Goal: Use online tool/utility: Utilize a website feature to perform a specific function

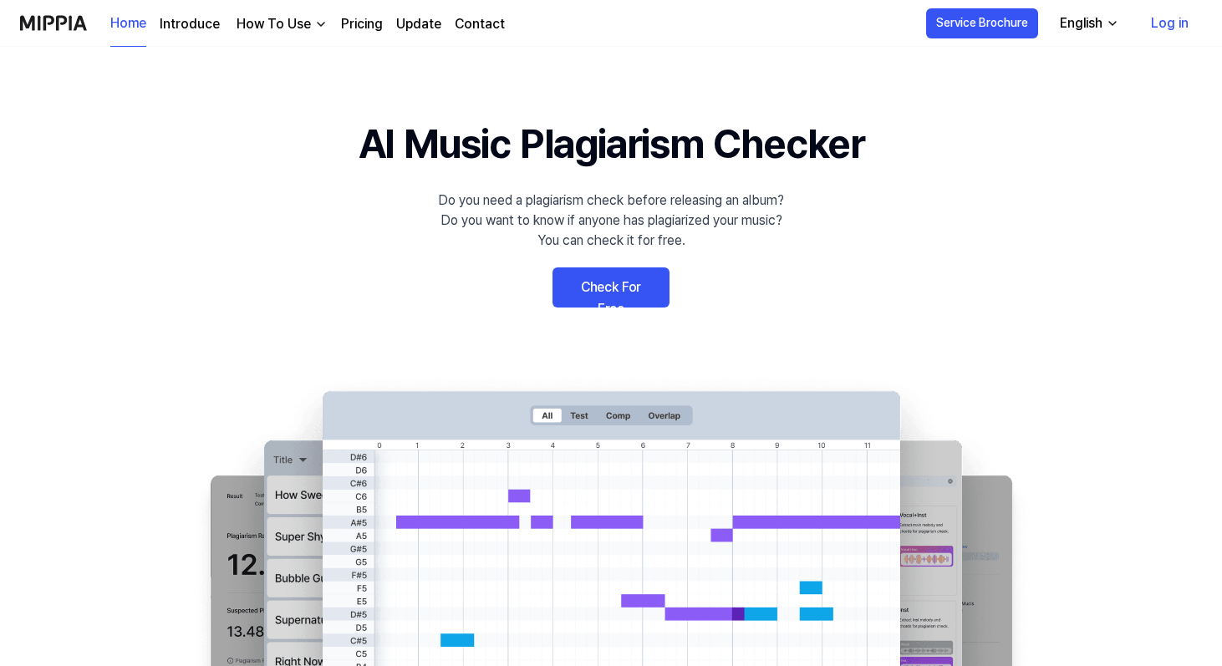
click at [623, 288] on link "Check For Free" at bounding box center [611, 288] width 117 height 40
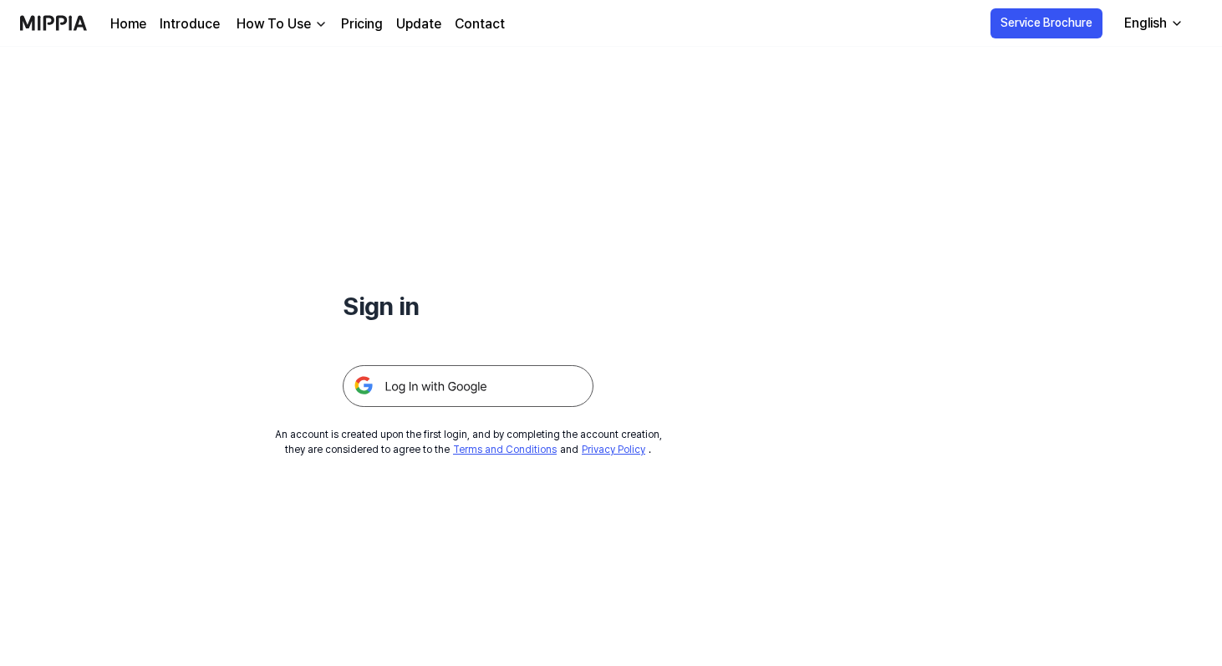
click at [539, 370] on img at bounding box center [468, 386] width 251 height 42
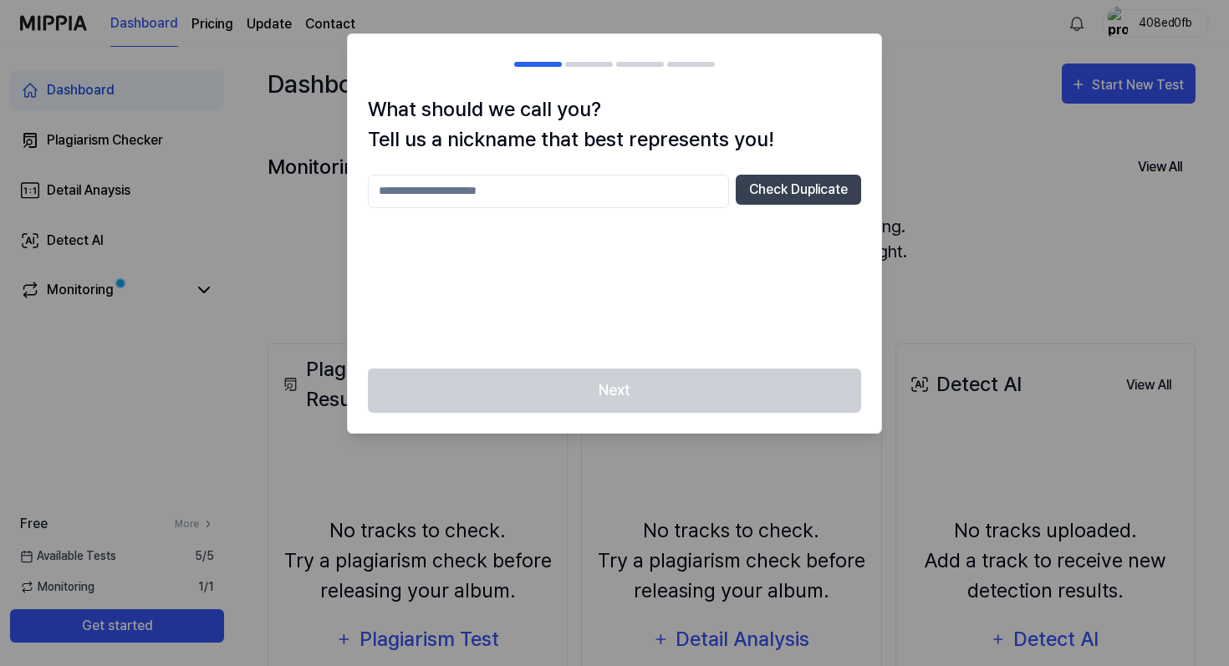
click at [634, 200] on input "text" at bounding box center [548, 191] width 361 height 33
type input "**********"
click at [783, 175] on button "Check Duplicate" at bounding box center [798, 190] width 125 height 30
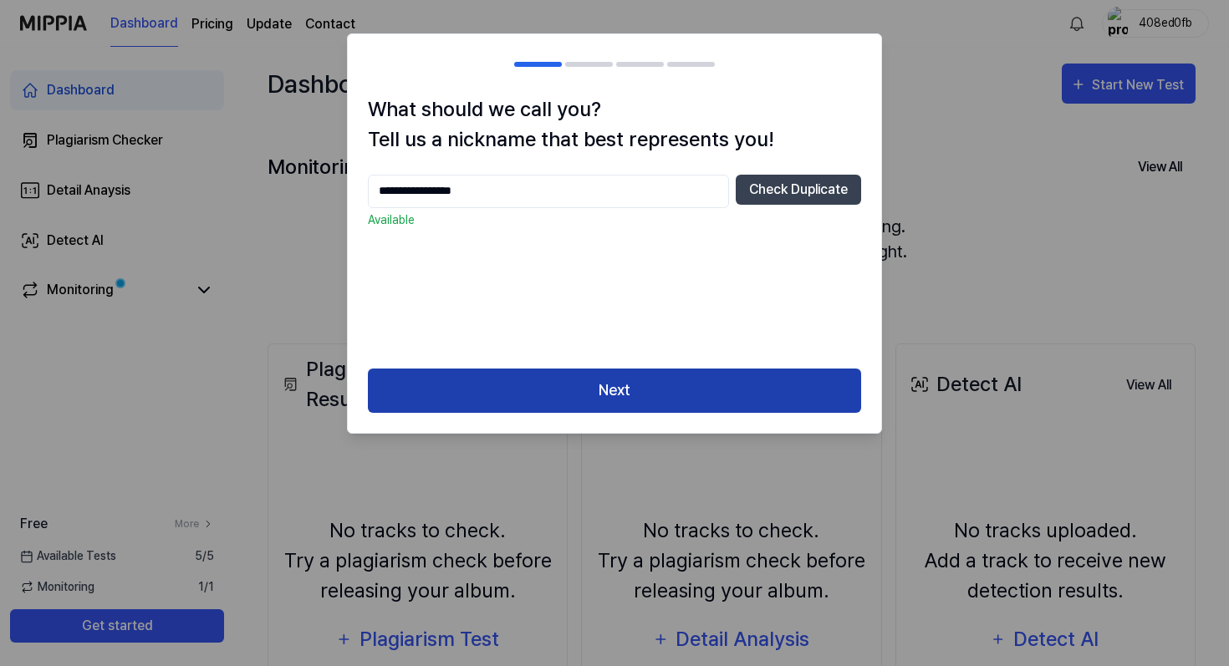
click at [722, 378] on button "Next" at bounding box center [614, 391] width 493 height 44
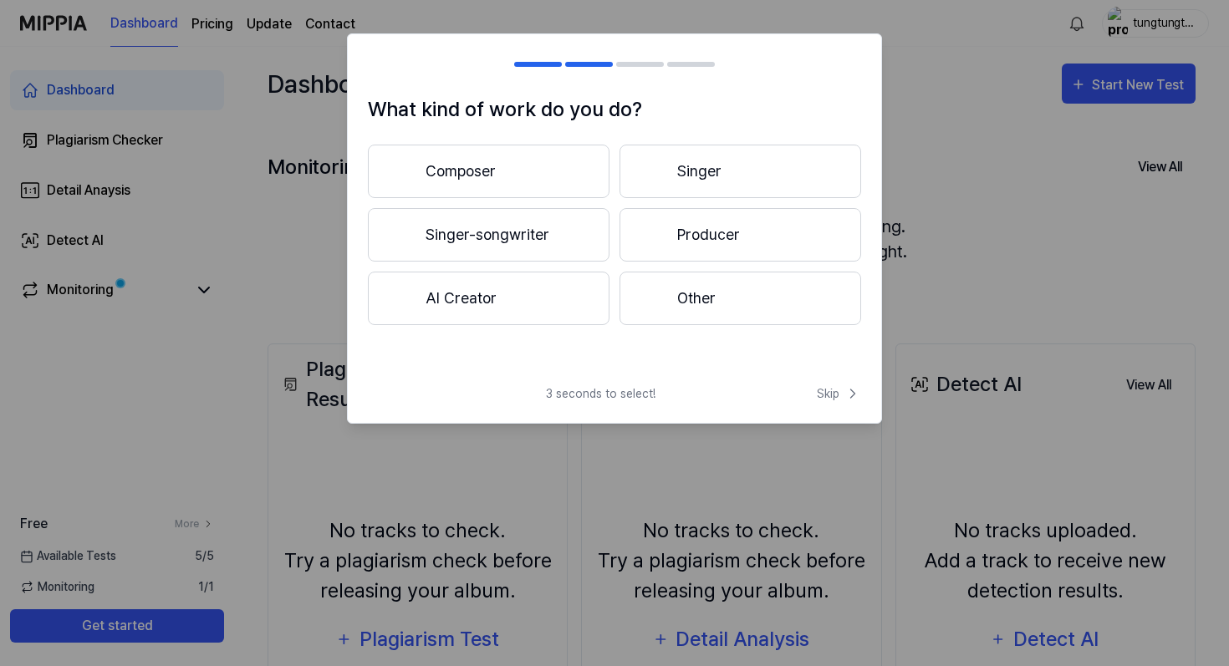
click at [566, 190] on button "Composer" at bounding box center [489, 172] width 242 height 54
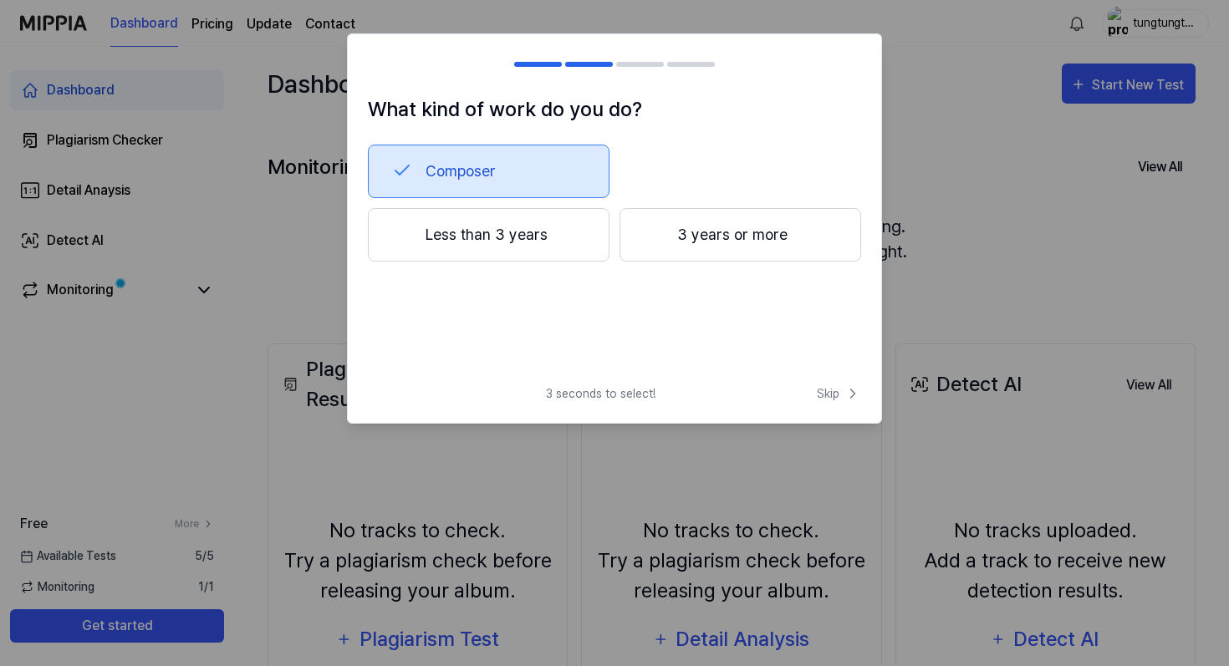
click at [579, 246] on button "Less than 3 years" at bounding box center [489, 235] width 242 height 54
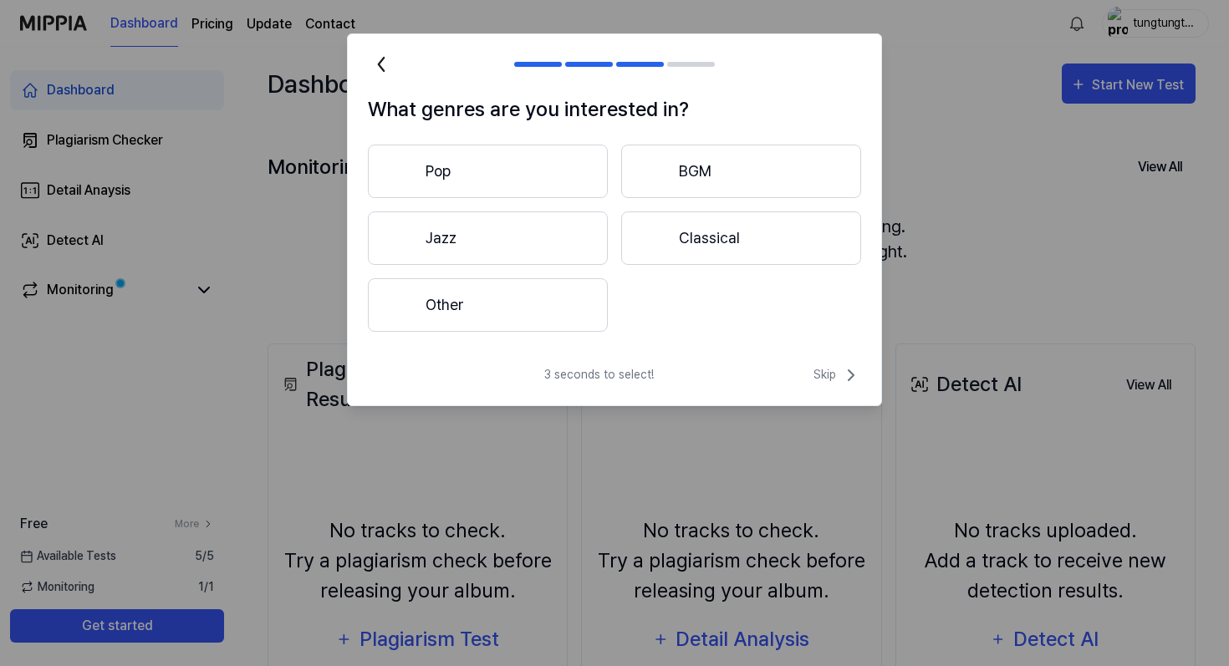
click at [572, 165] on button "Pop" at bounding box center [488, 172] width 240 height 54
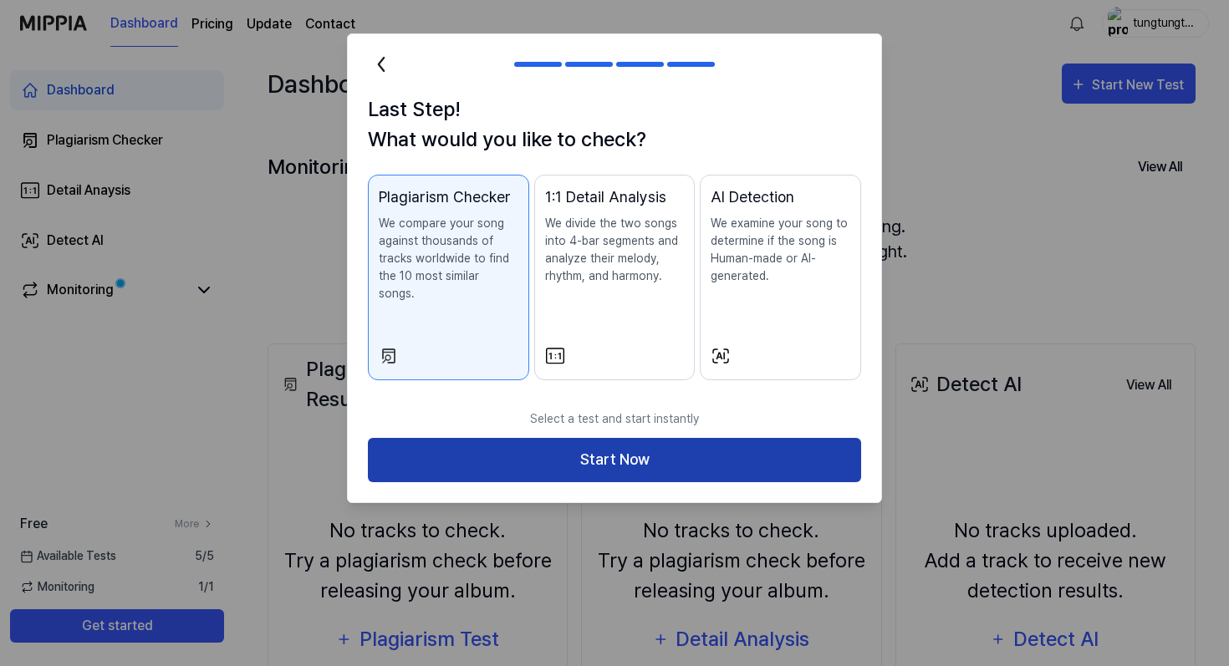
click at [640, 451] on button "Start Now" at bounding box center [614, 460] width 493 height 44
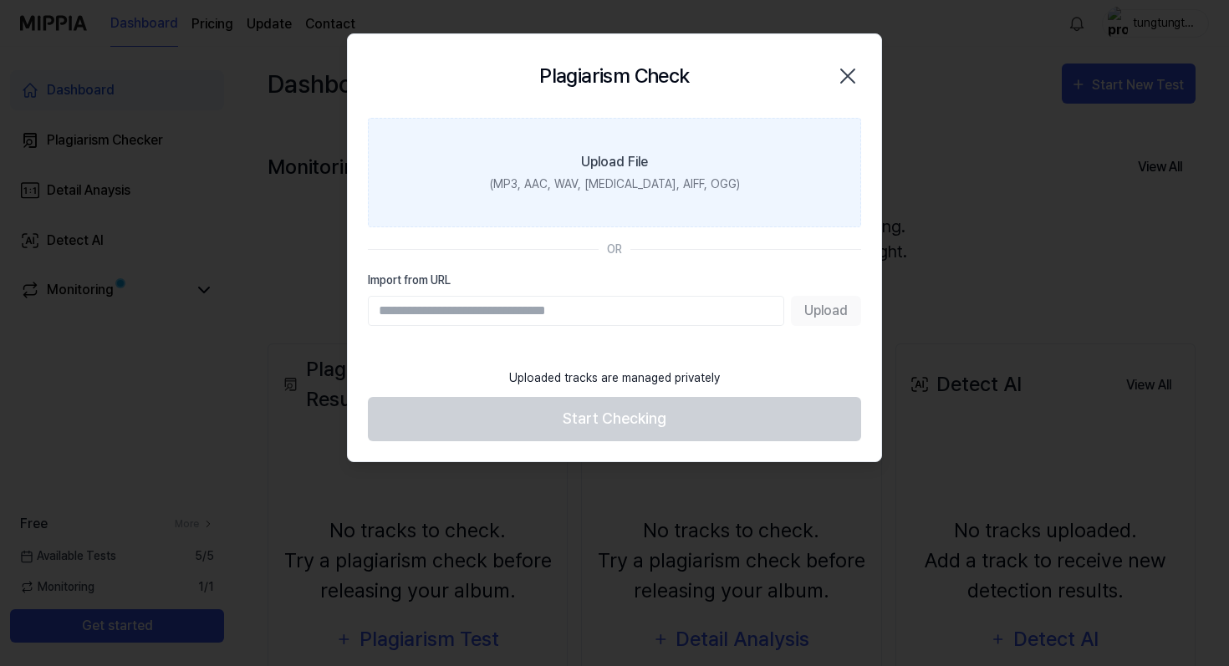
click at [667, 188] on div "(MP3, AAC, WAV, FLAC, AIFF, OGG)" at bounding box center [615, 185] width 250 height 18
click at [0, 0] on input "Upload File (MP3, AAC, WAV, FLAC, AIFF, OGG)" at bounding box center [0, 0] width 0 height 0
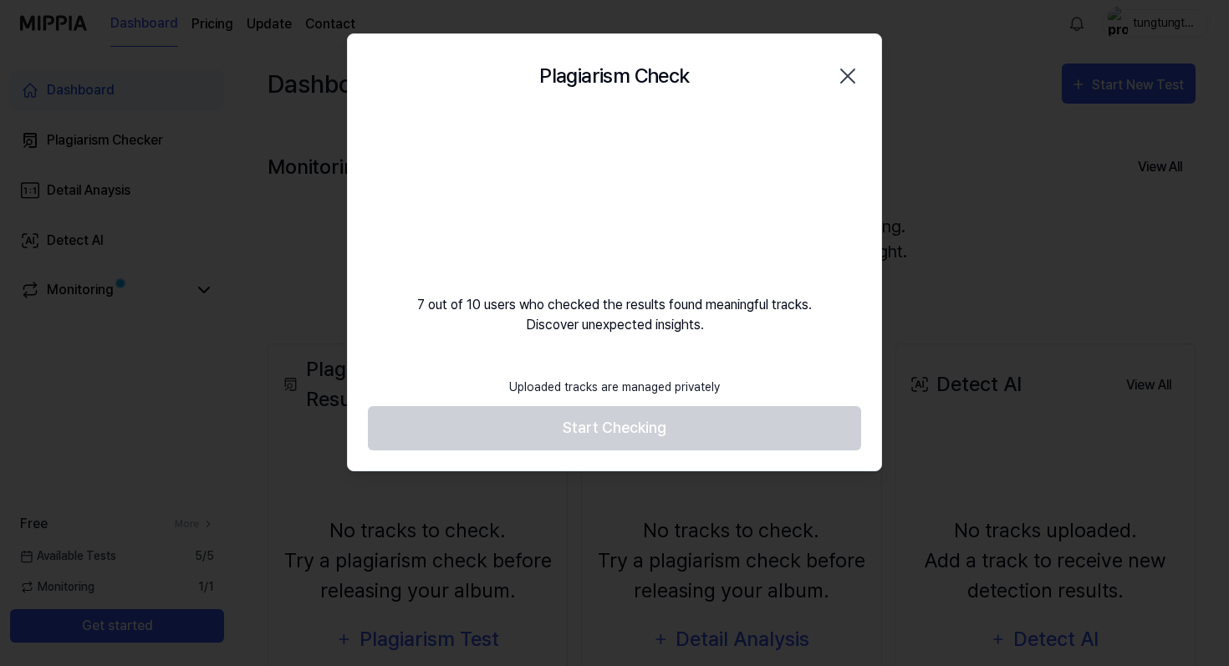
click at [604, 198] on video at bounding box center [614, 198] width 161 height 161
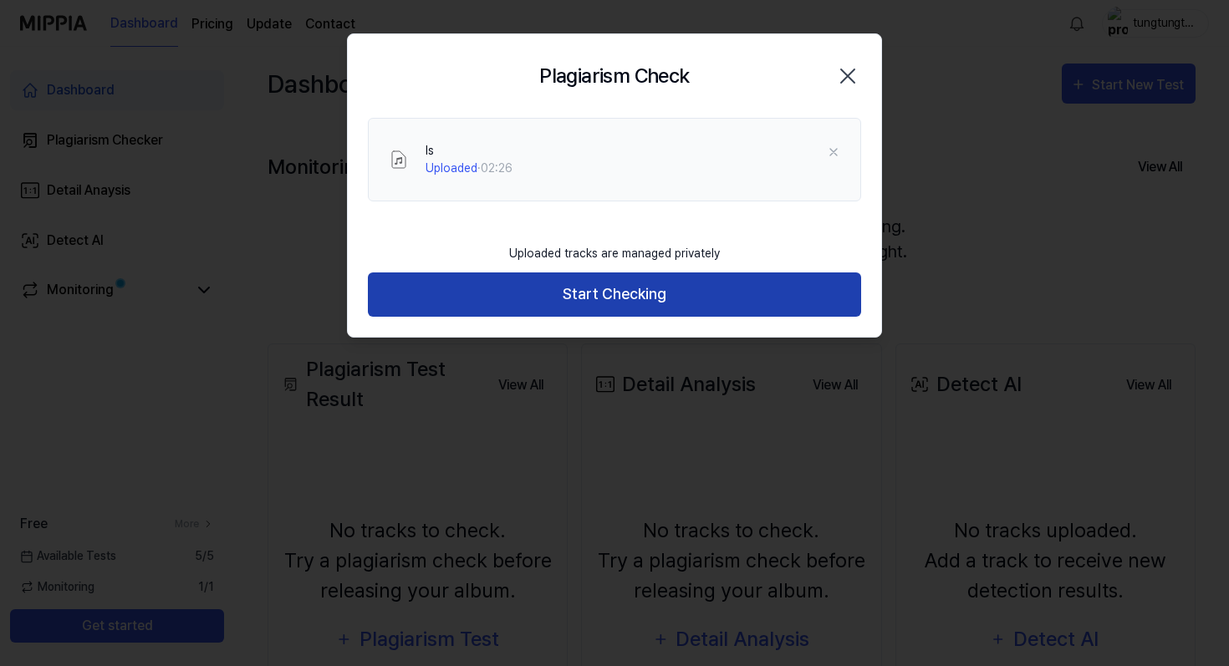
click at [613, 308] on button "Start Checking" at bounding box center [614, 295] width 493 height 44
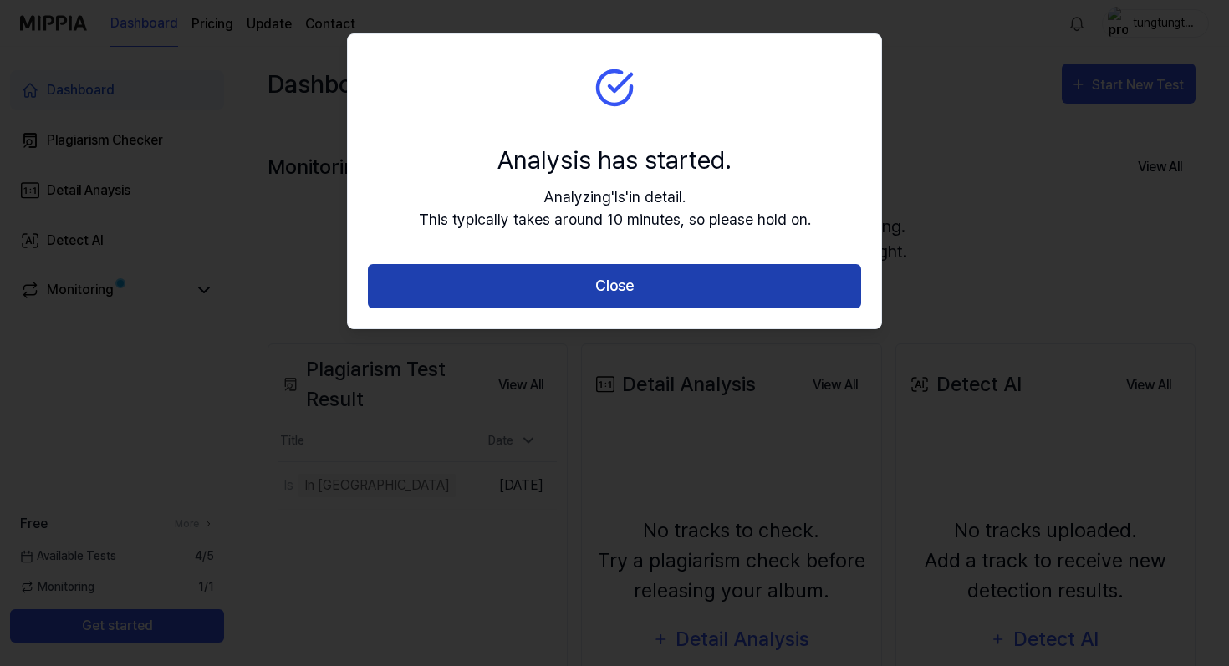
click at [630, 298] on button "Close" at bounding box center [614, 286] width 493 height 44
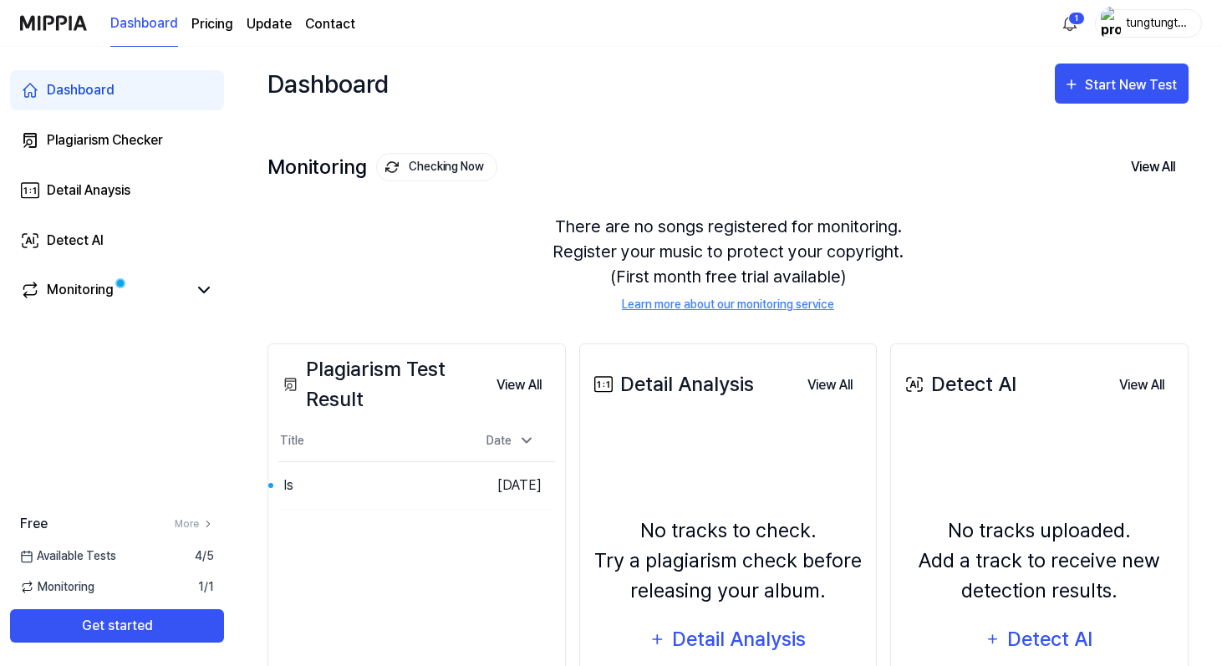
click at [441, 98] on div "Dashboard Start New Test" at bounding box center [728, 84] width 921 height 74
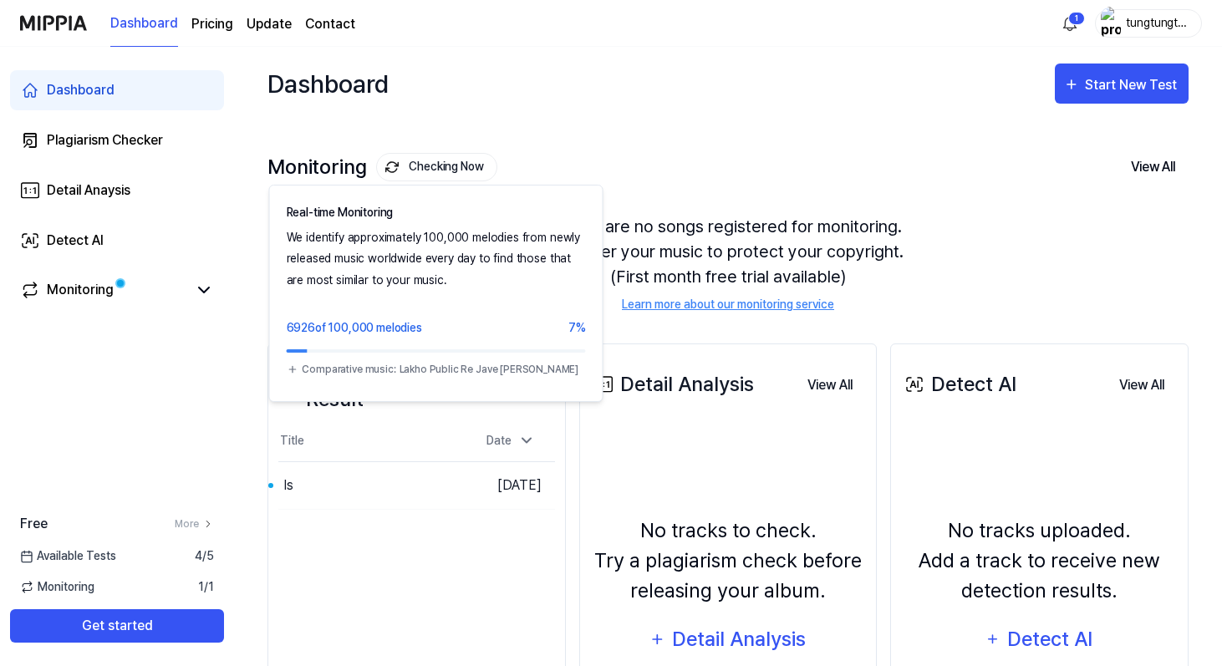
click at [437, 165] on button "Checking Now" at bounding box center [436, 167] width 121 height 28
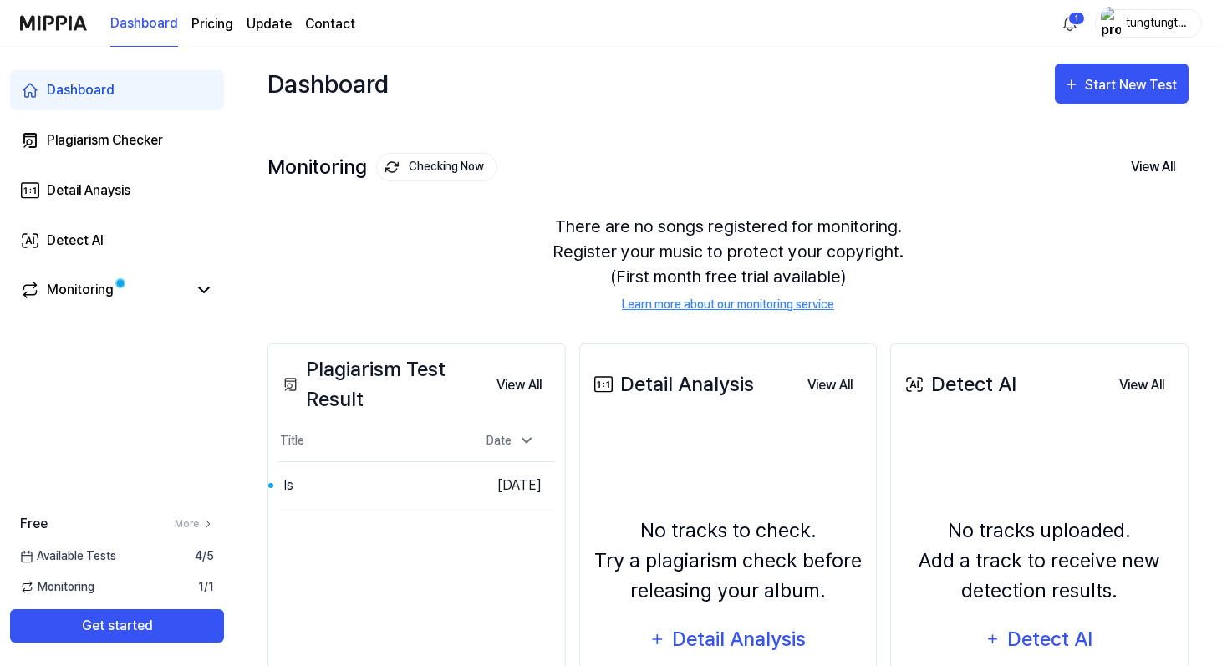
click at [437, 166] on button "Checking Now" at bounding box center [436, 167] width 121 height 28
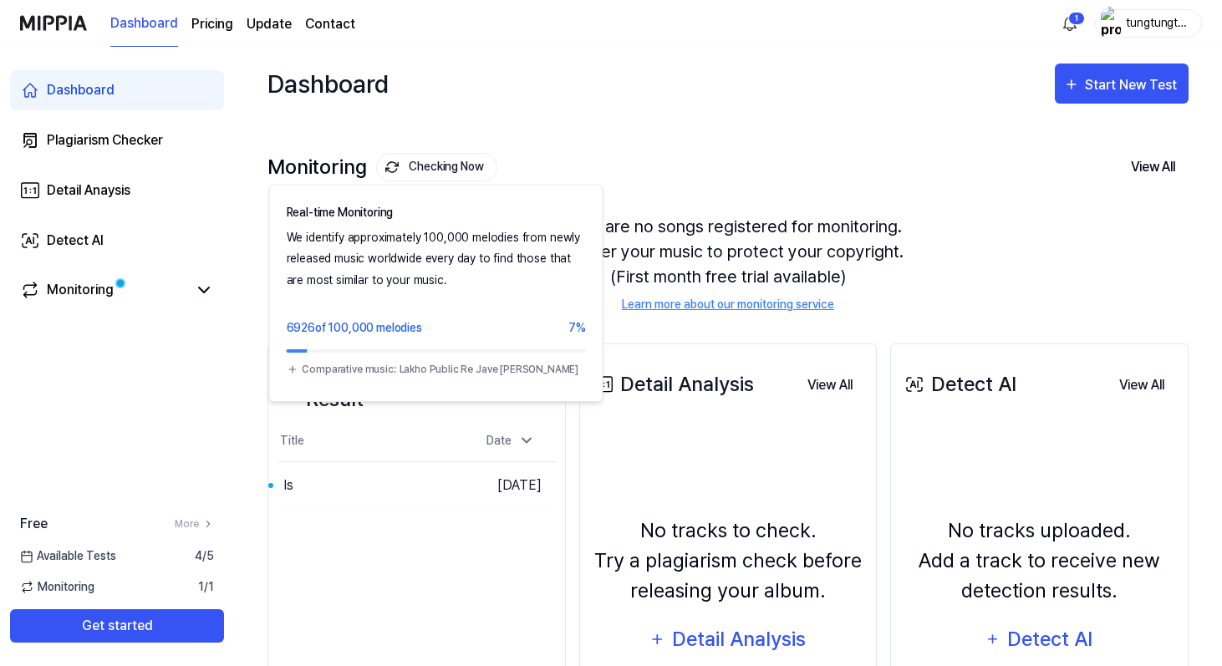
click at [441, 163] on button "Checking Now" at bounding box center [436, 167] width 121 height 28
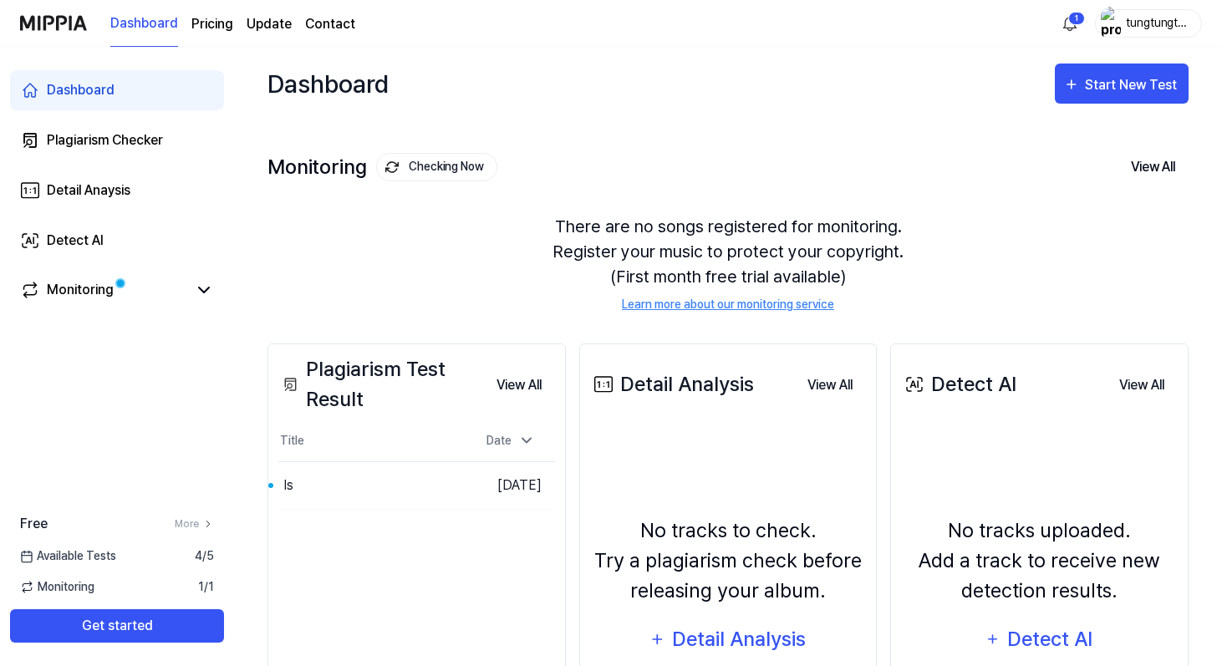
click at [440, 163] on button "Checking Now" at bounding box center [436, 167] width 121 height 28
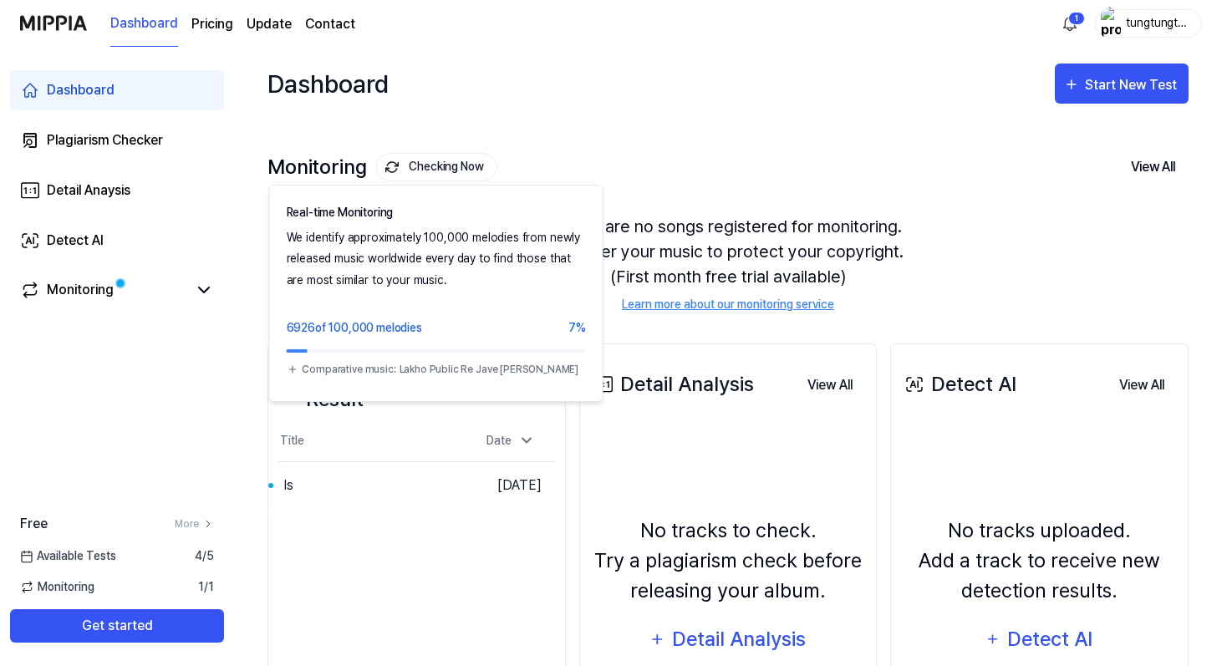
click at [440, 163] on button "Checking Now" at bounding box center [436, 167] width 121 height 28
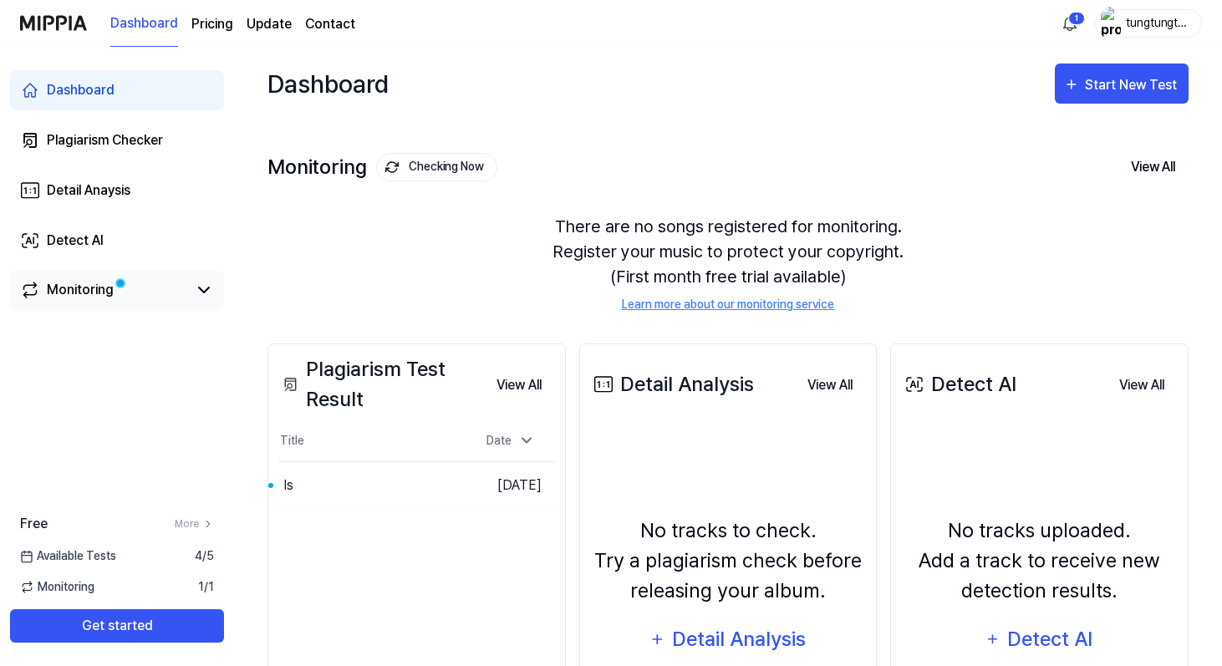
click at [153, 289] on link "Monitoring" at bounding box center [103, 290] width 167 height 20
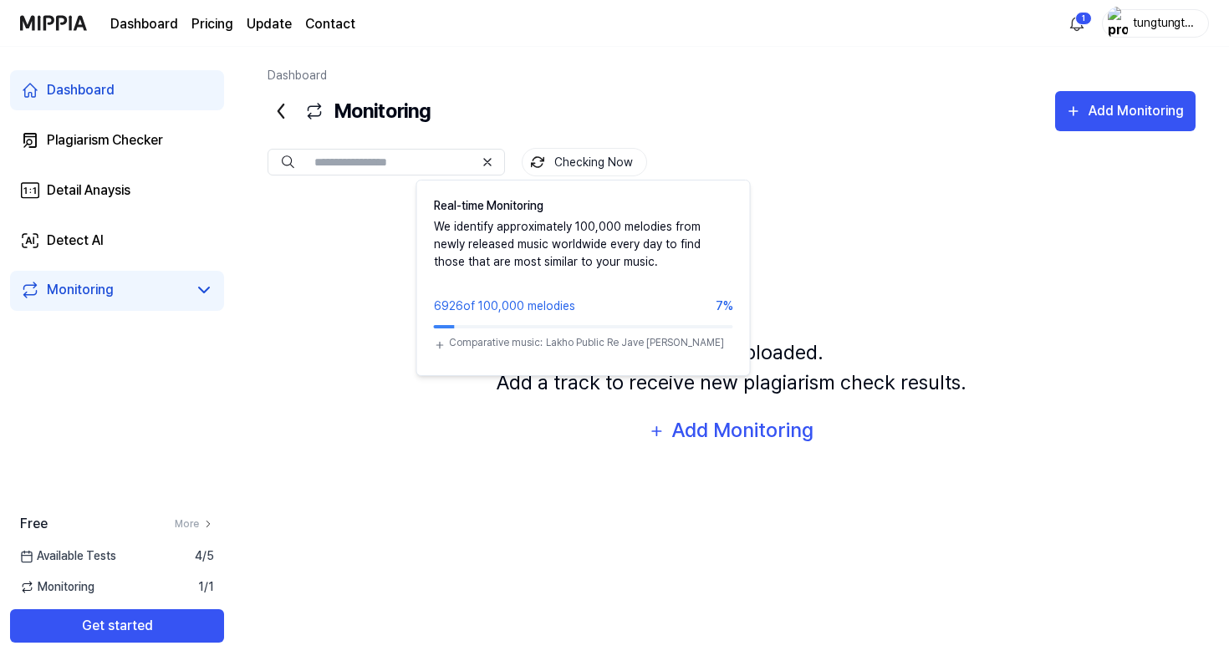
click at [565, 159] on button "Checking Now" at bounding box center [584, 162] width 125 height 28
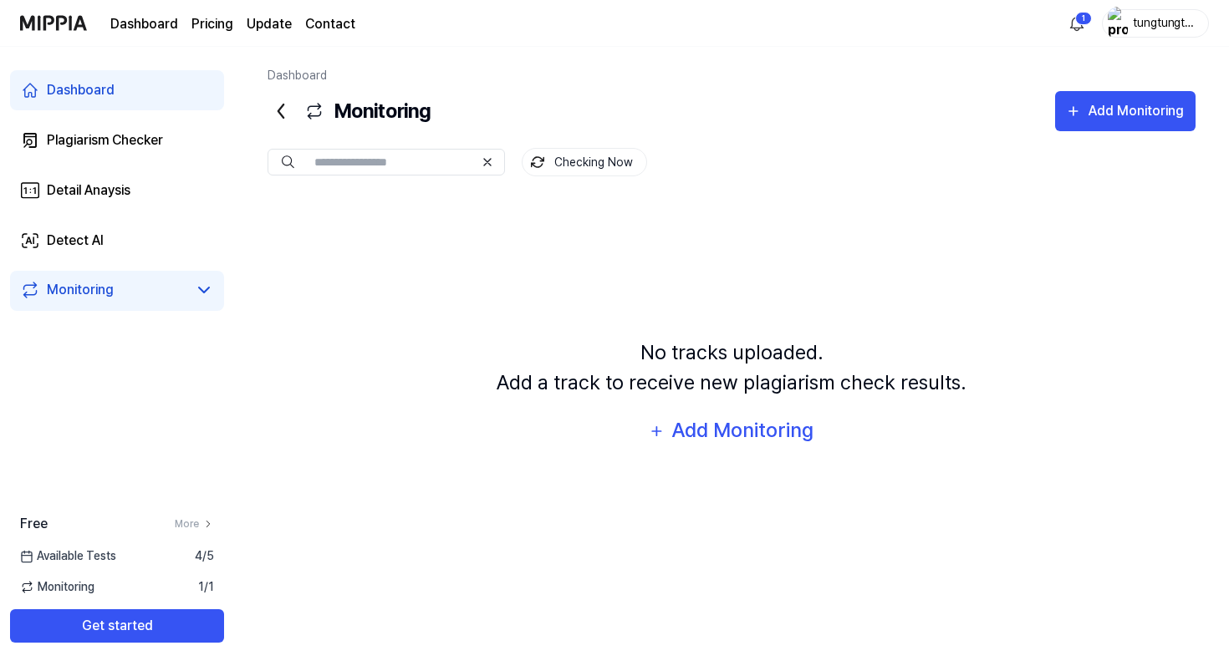
click at [565, 159] on button "Checking Now" at bounding box center [584, 162] width 125 height 28
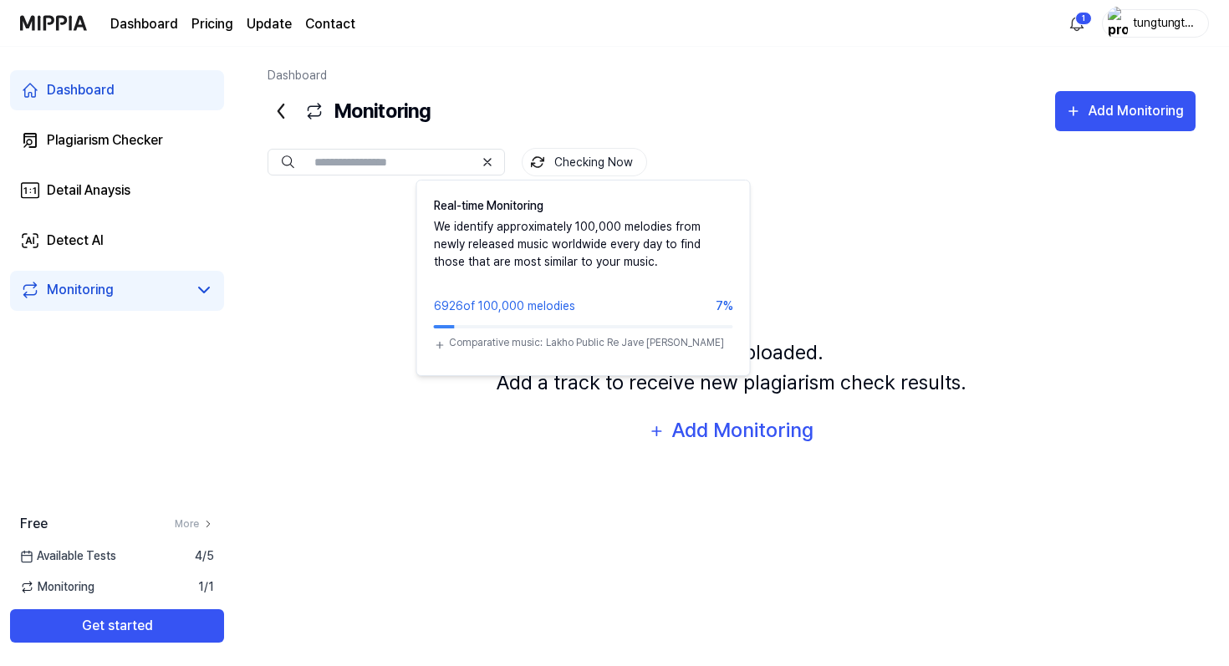
click at [574, 158] on button "Checking Now" at bounding box center [584, 162] width 125 height 28
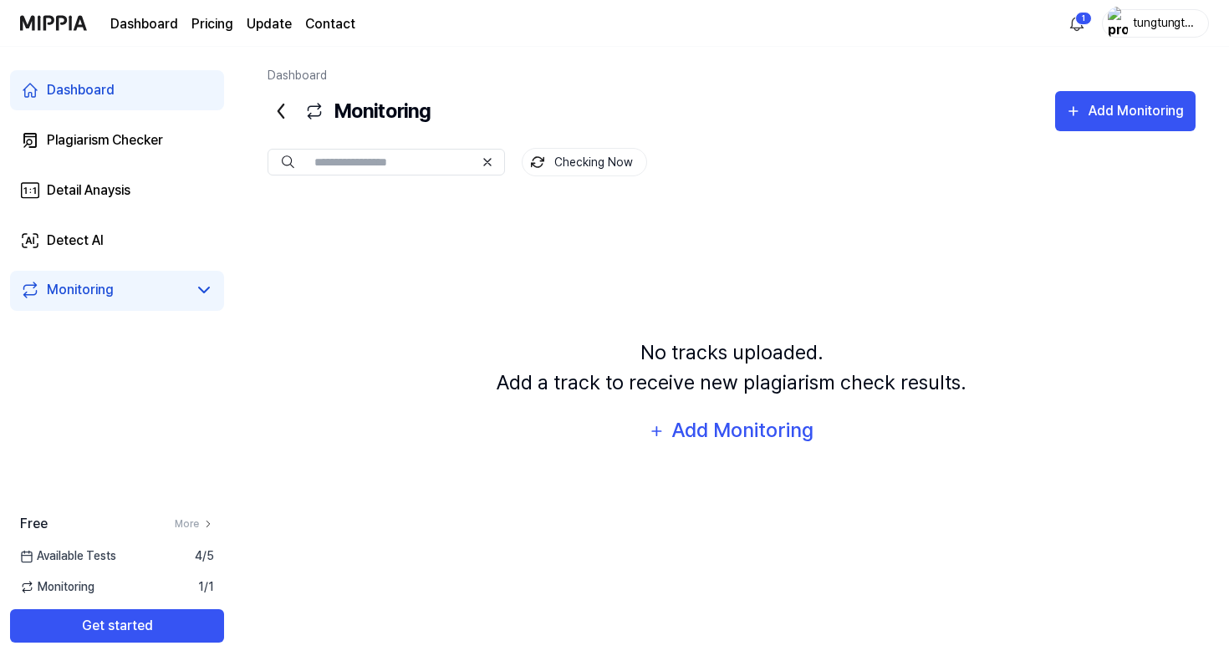
click at [574, 158] on button "Checking Now" at bounding box center [584, 162] width 125 height 28
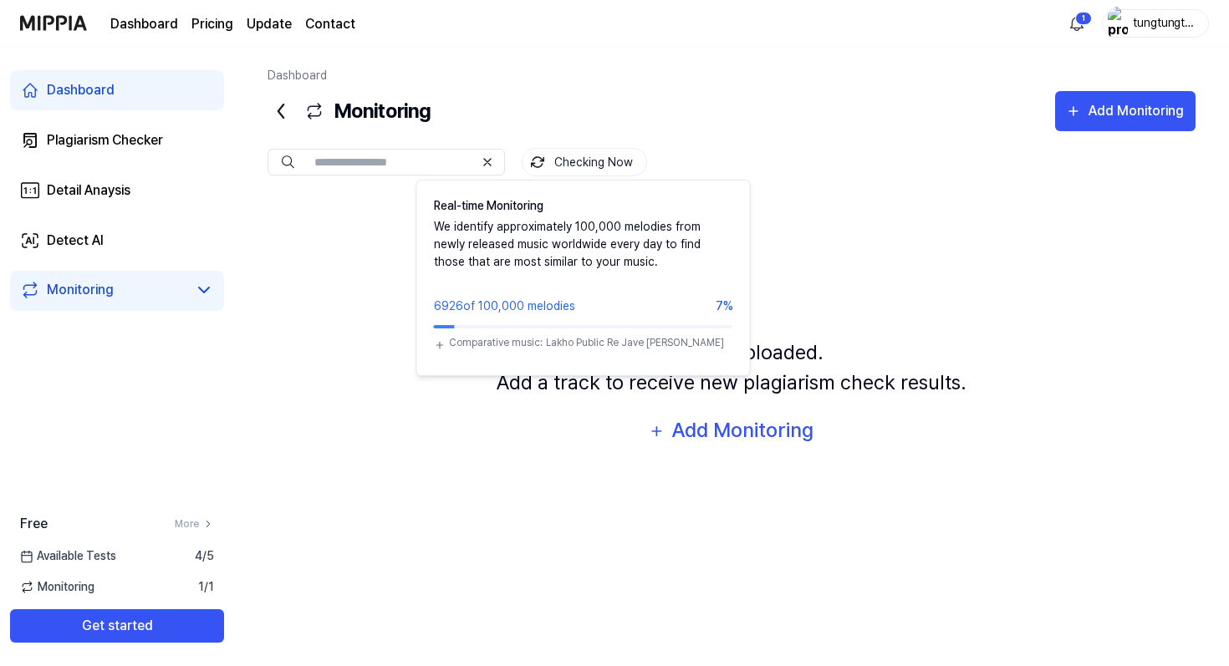
click at [574, 158] on button "Checking Now" at bounding box center [584, 162] width 125 height 28
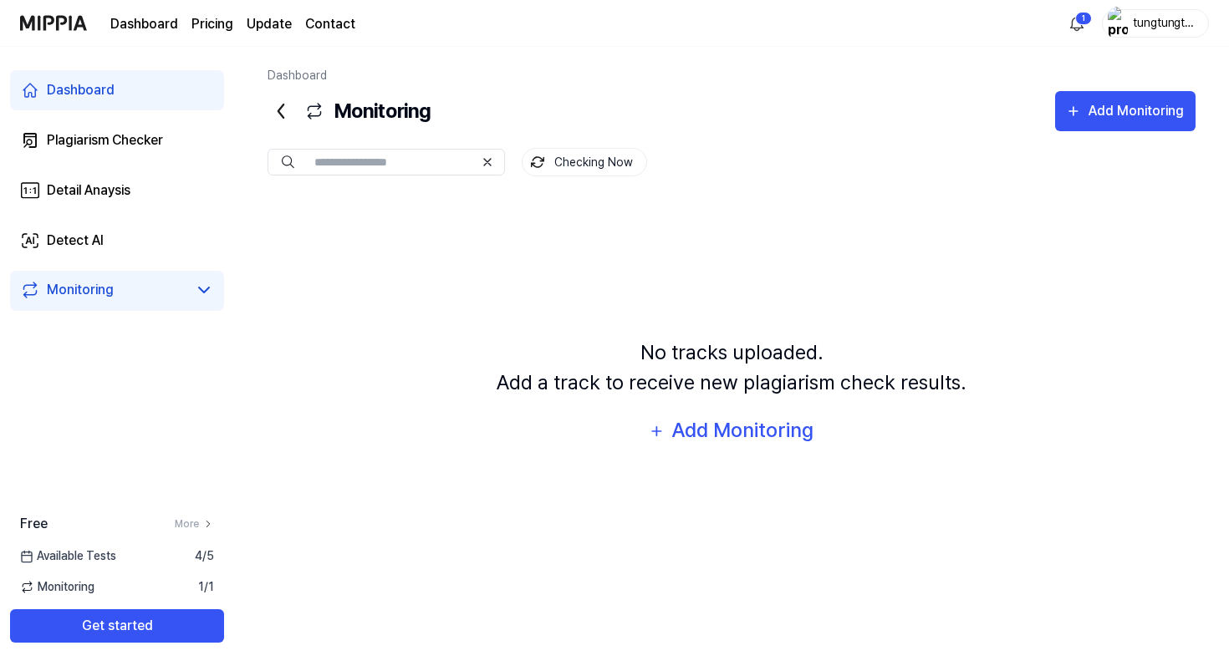
click at [574, 158] on button "Checking Now" at bounding box center [584, 162] width 125 height 28
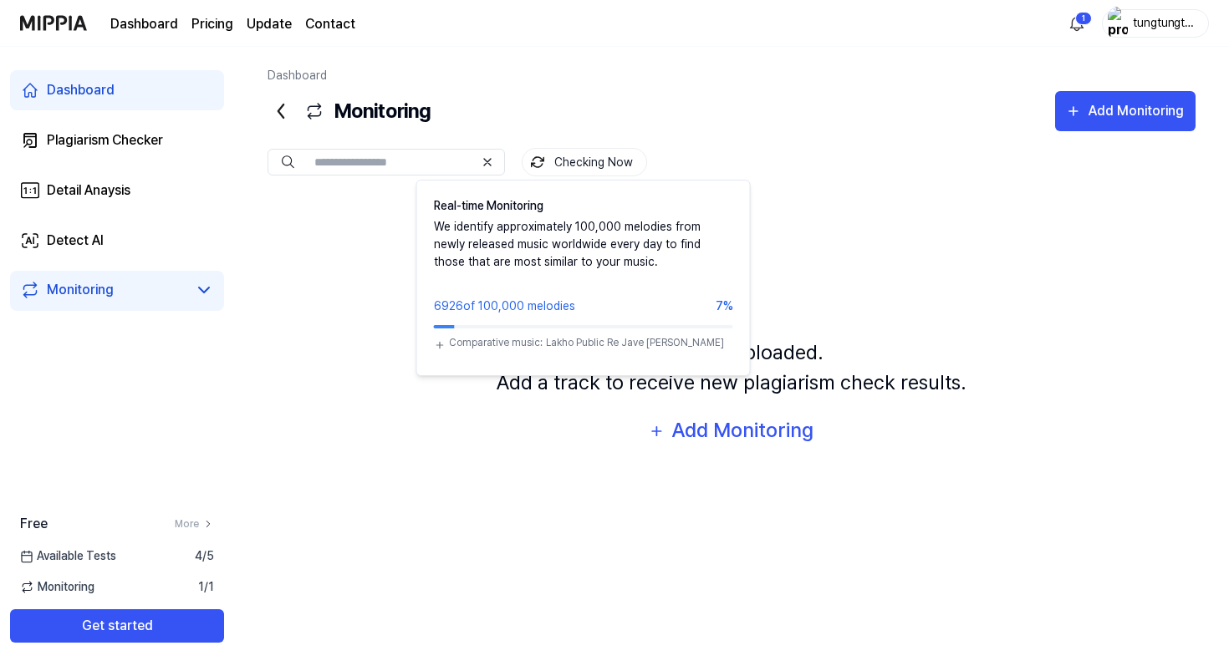
click at [574, 158] on button "Checking Now" at bounding box center [584, 162] width 125 height 28
